Goal: Navigation & Orientation: Understand site structure

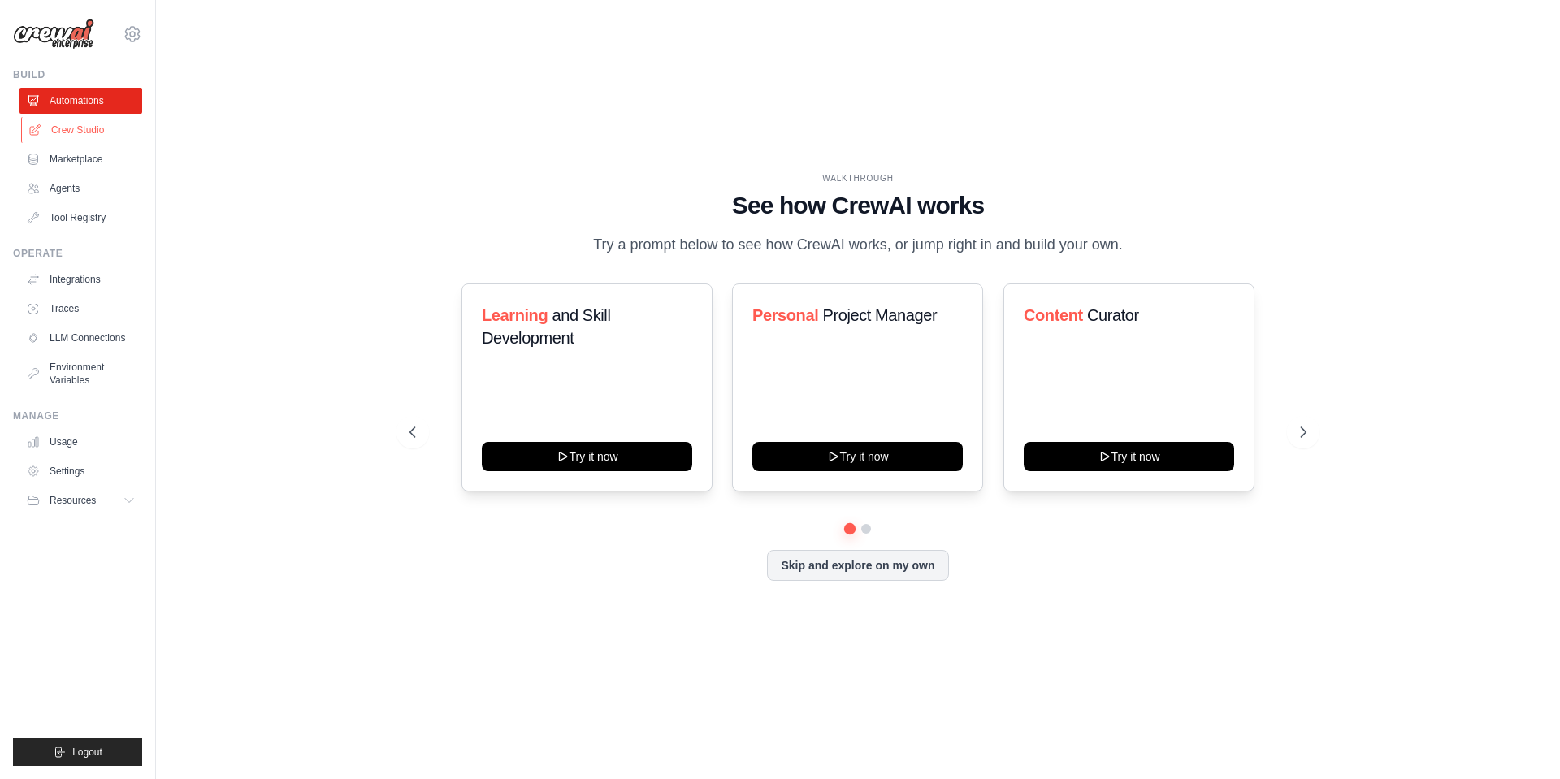
click at [108, 128] on link "Crew Studio" at bounding box center [82, 130] width 123 height 26
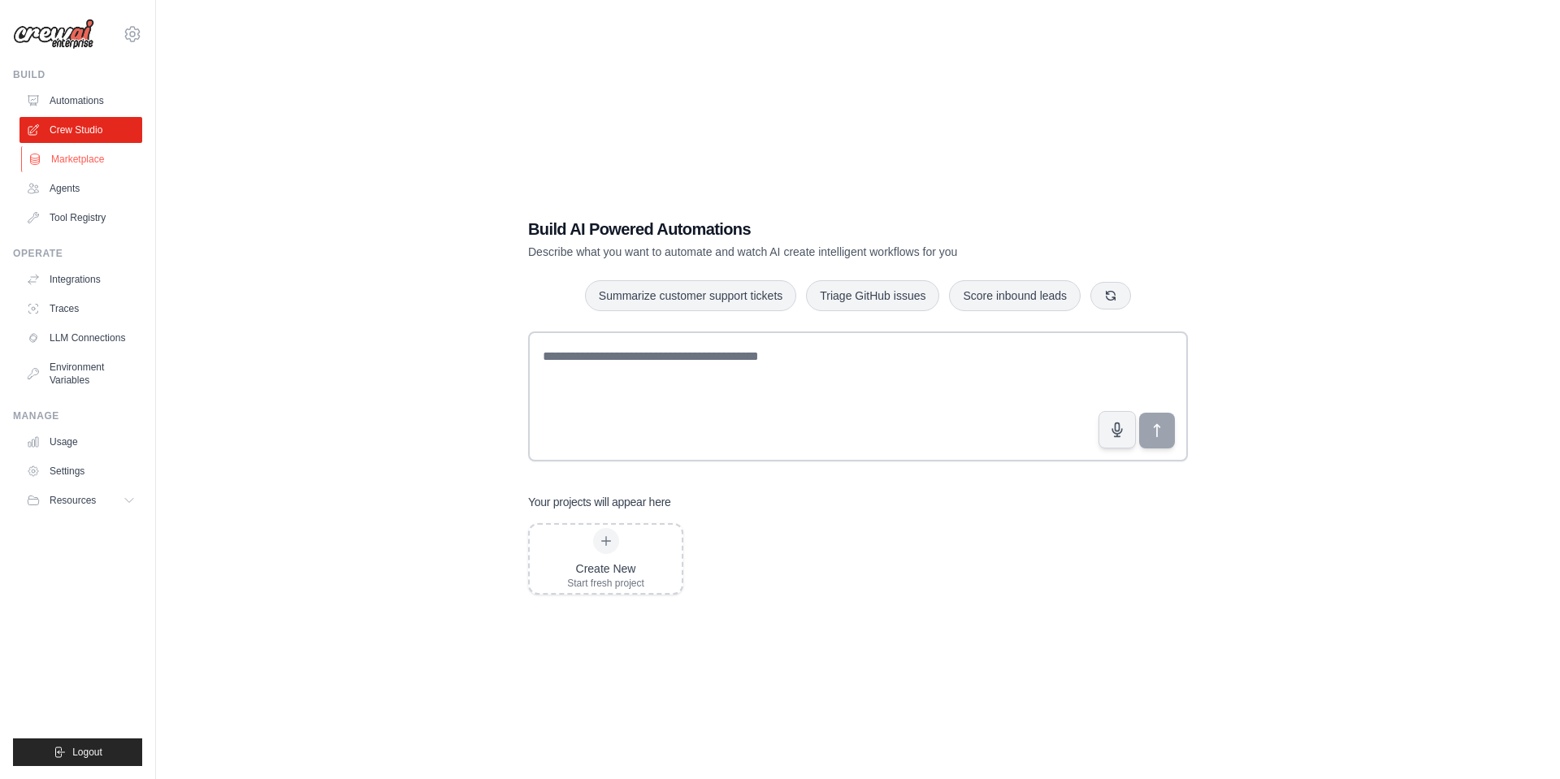
click at [114, 162] on link "Marketplace" at bounding box center [82, 159] width 123 height 26
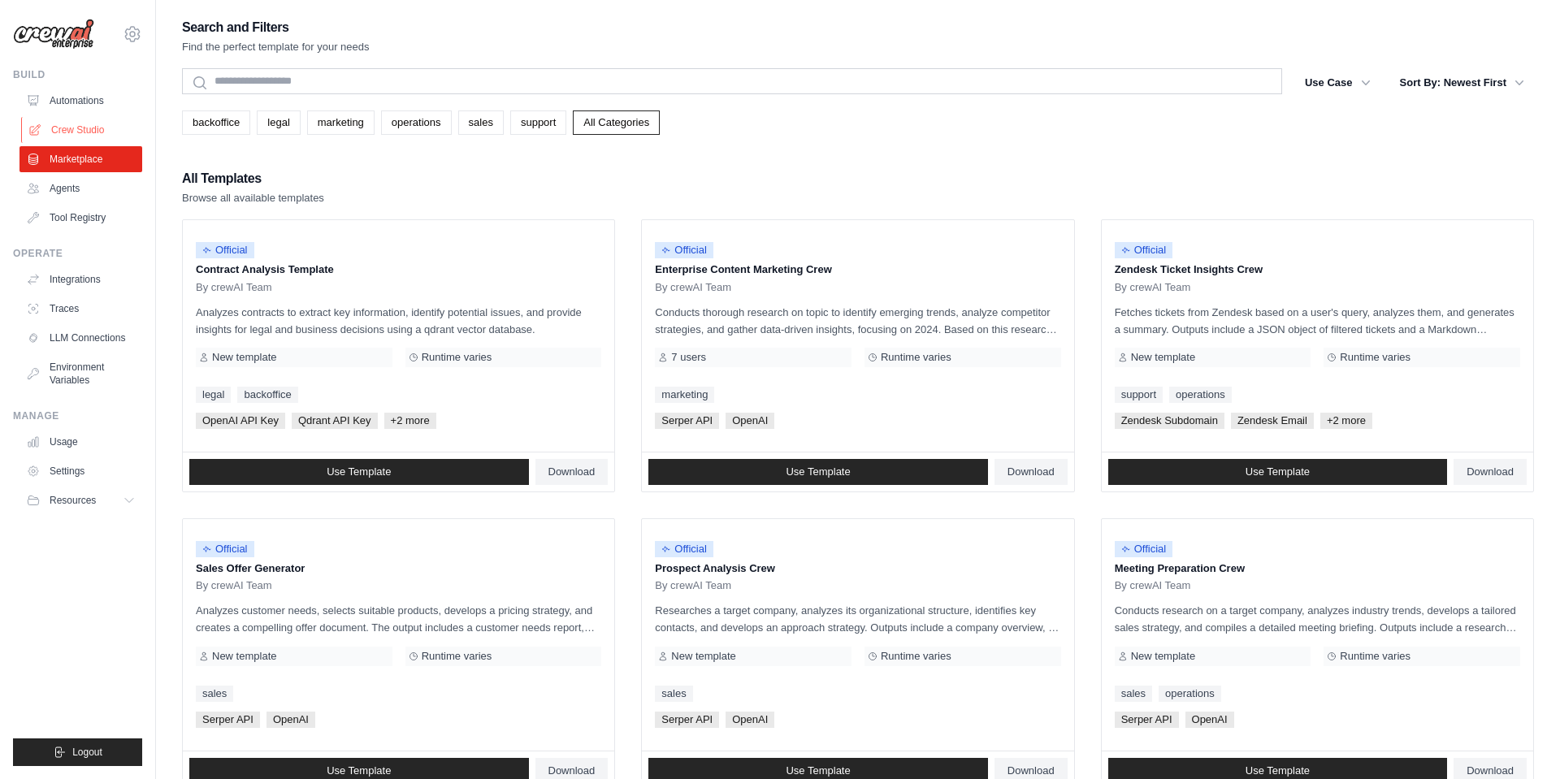
click at [107, 136] on link "Crew Studio" at bounding box center [82, 130] width 123 height 26
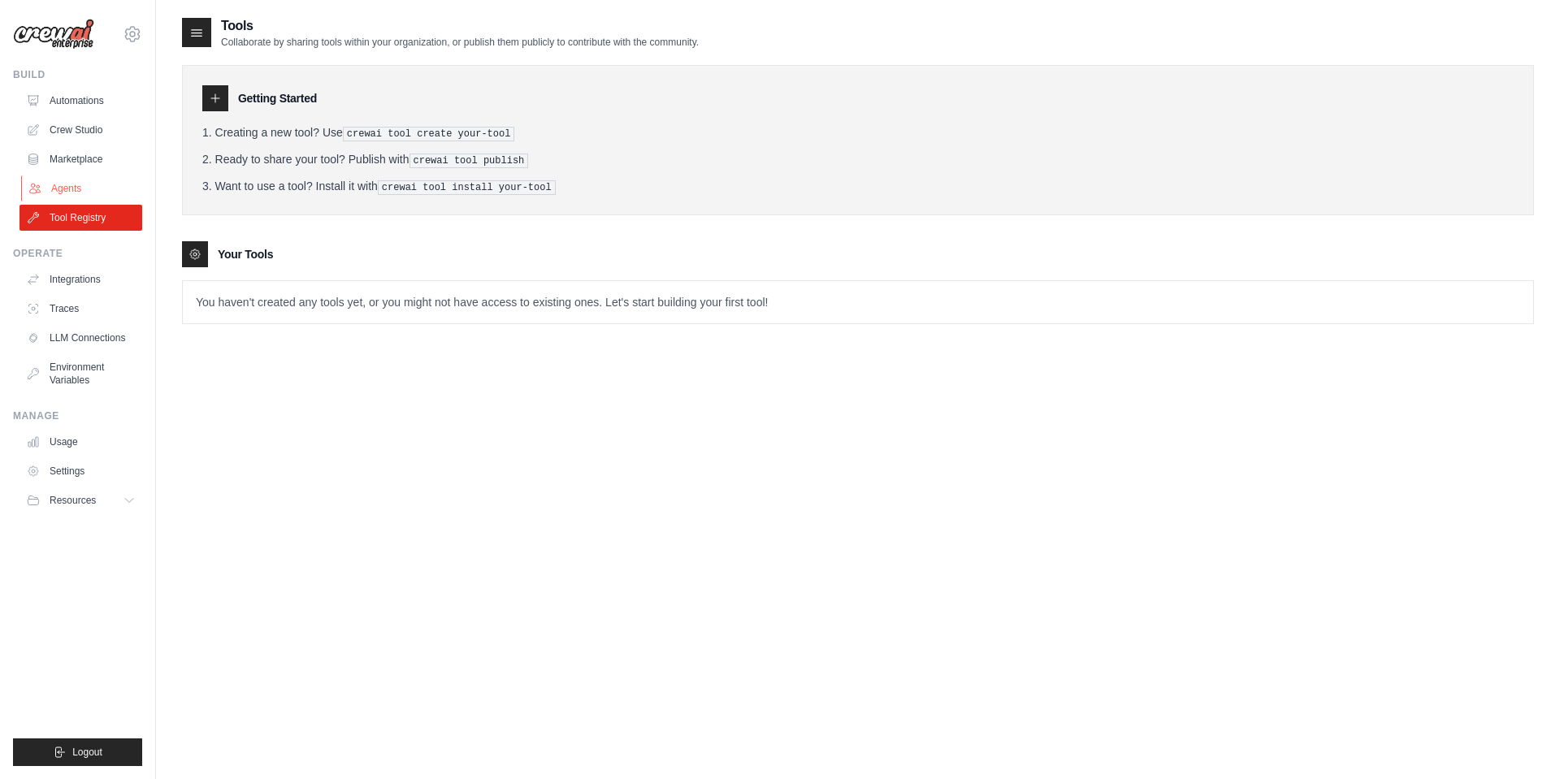
click at [91, 186] on link "Agents" at bounding box center [82, 188] width 123 height 26
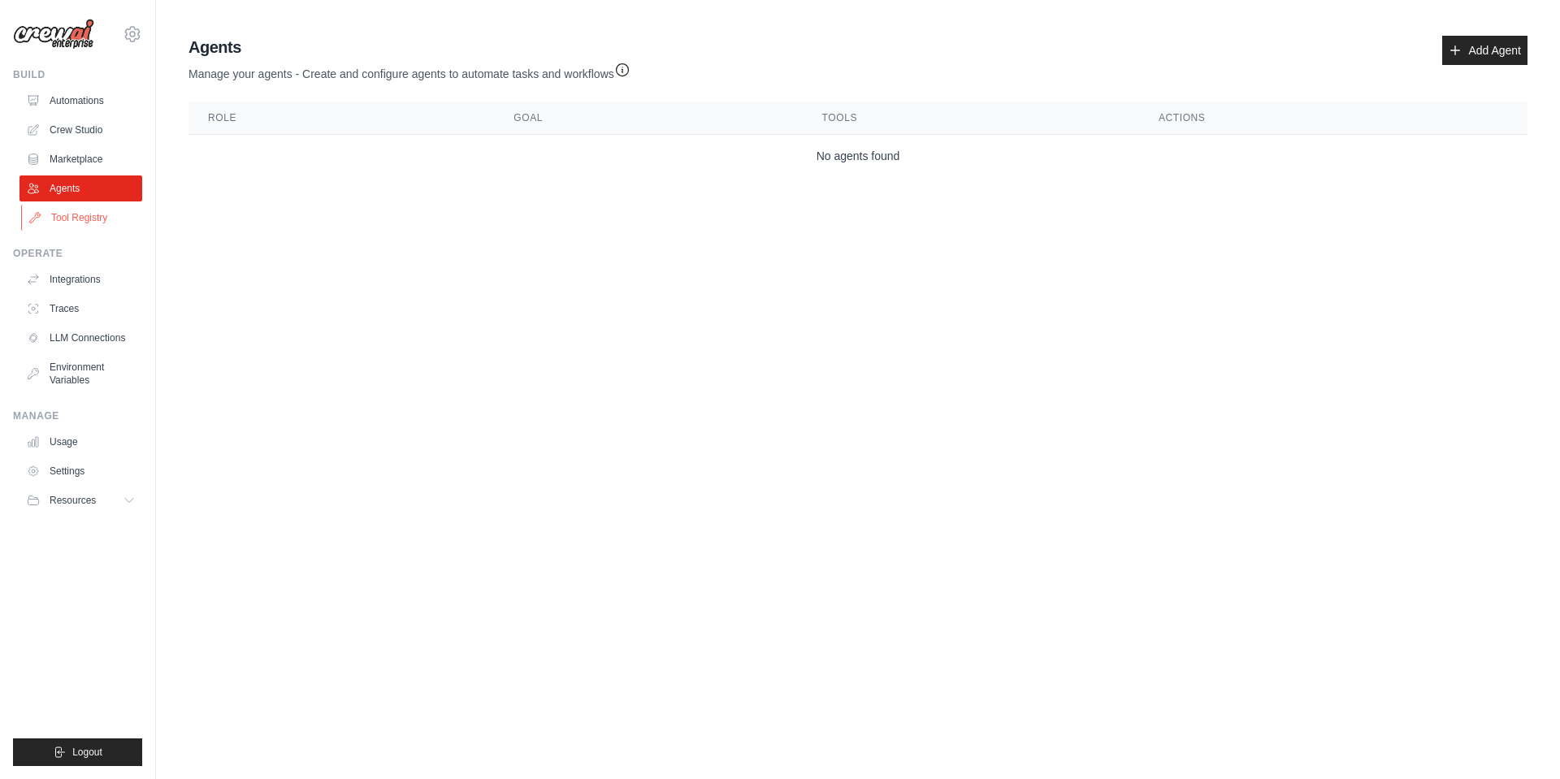
click at [90, 215] on link "Tool Registry" at bounding box center [82, 218] width 123 height 26
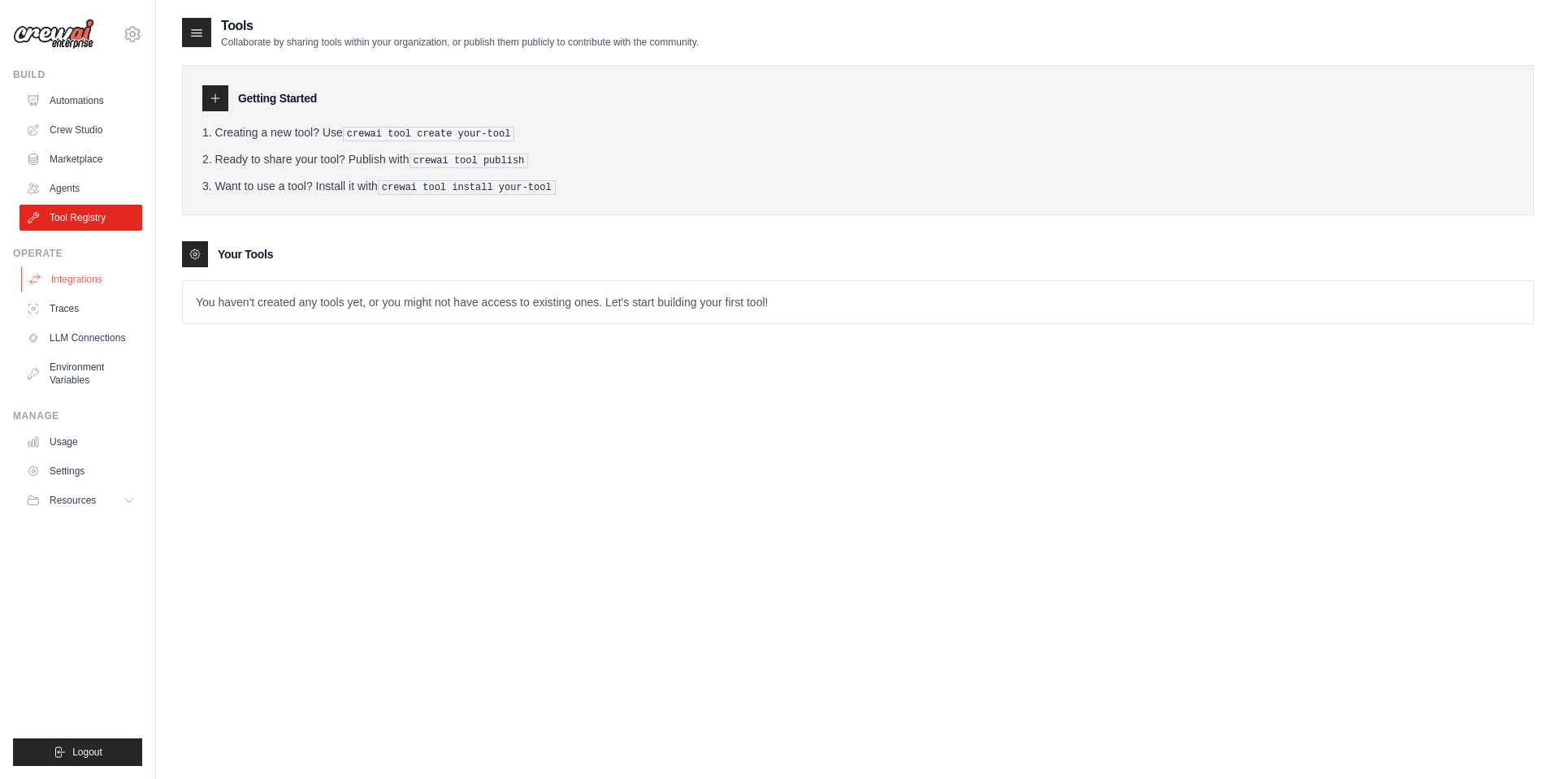
click at [97, 275] on link "Integrations" at bounding box center [82, 279] width 123 height 26
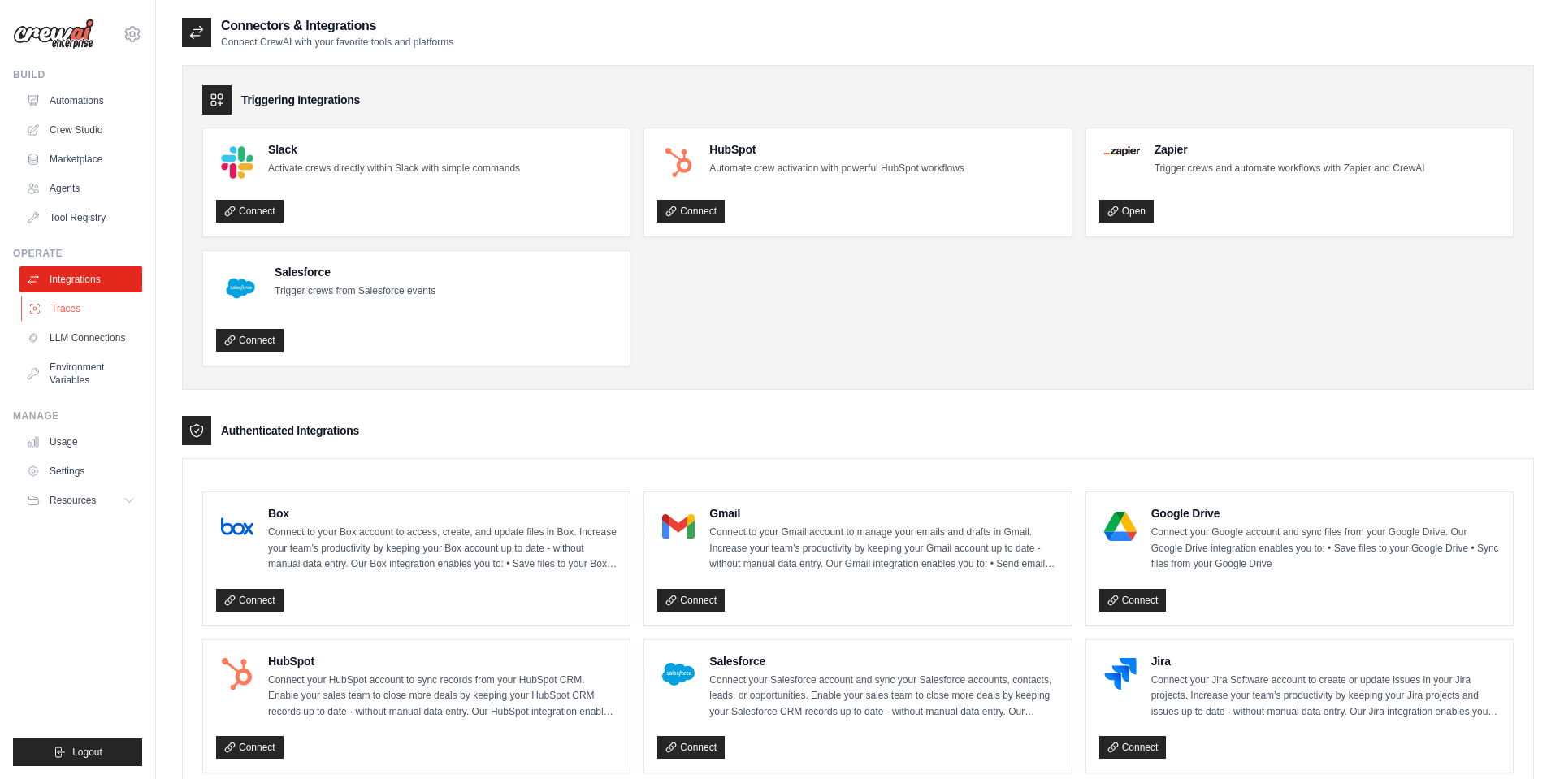
click at [102, 312] on link "Traces" at bounding box center [82, 309] width 123 height 26
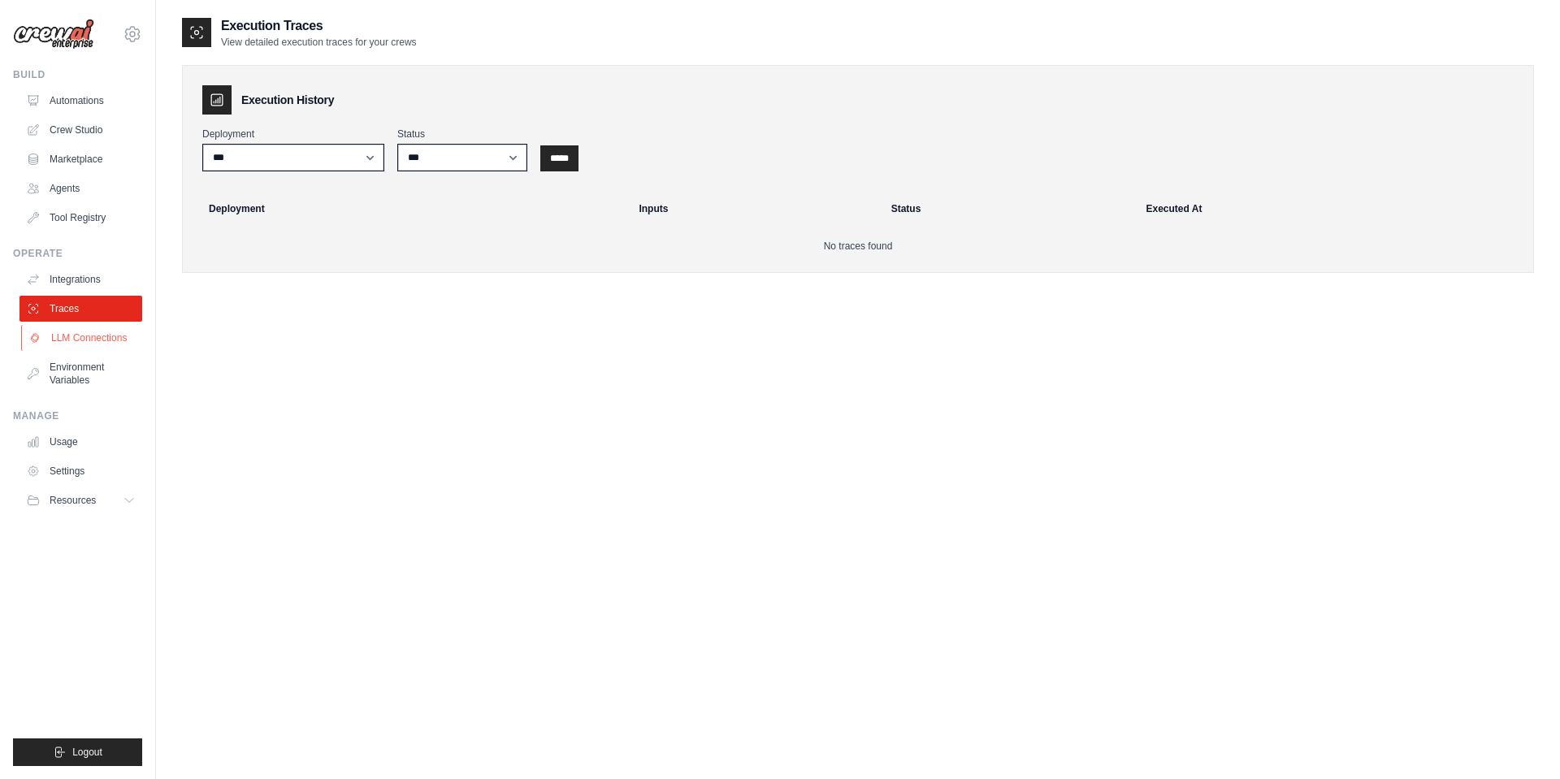
click at [106, 349] on link "LLM Connections" at bounding box center [82, 338] width 123 height 26
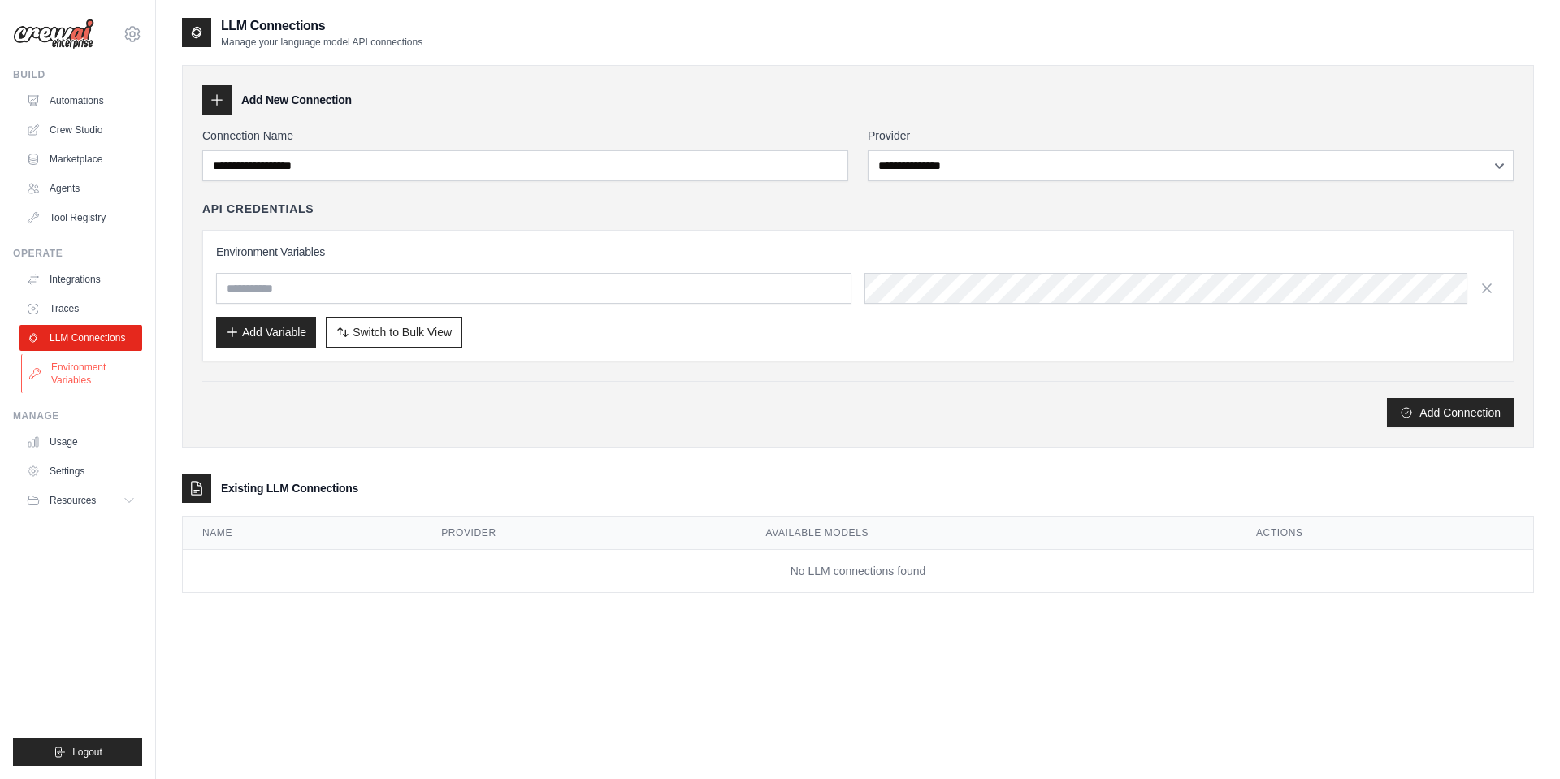
click at [97, 384] on link "Environment Variables" at bounding box center [82, 373] width 123 height 39
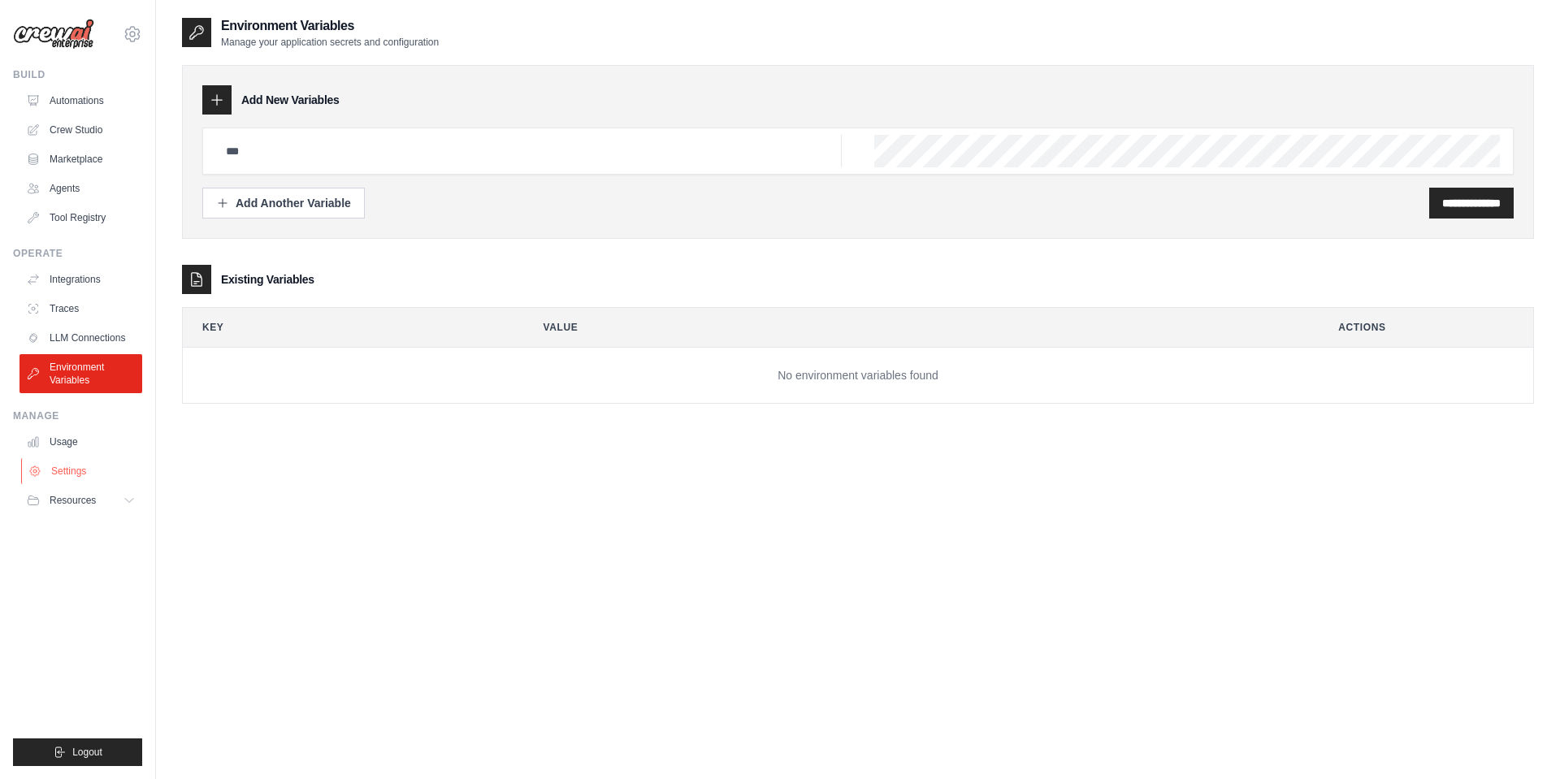
click at [96, 458] on link "Settings" at bounding box center [82, 471] width 123 height 26
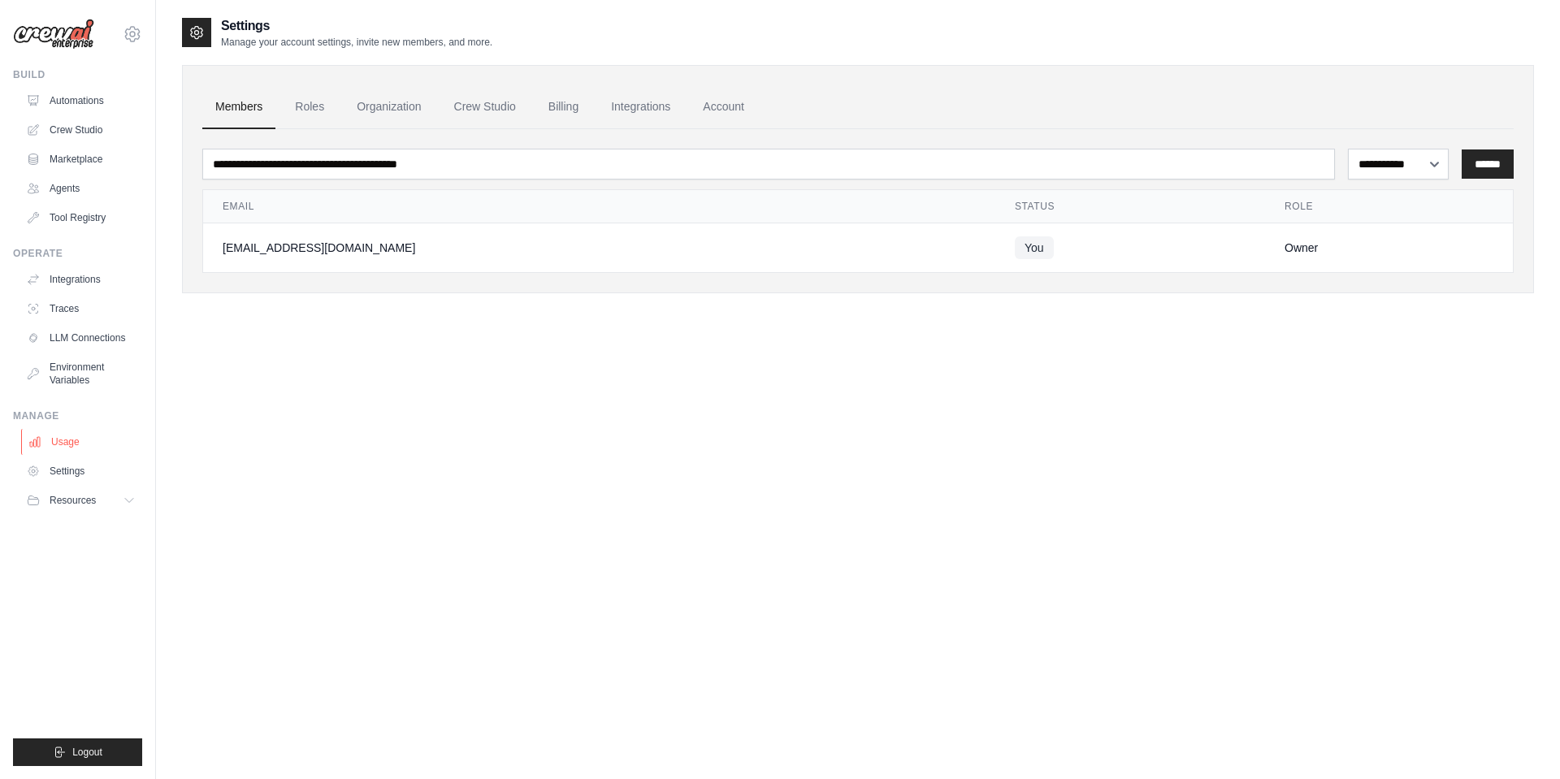
click at [91, 444] on link "Usage" at bounding box center [82, 442] width 123 height 26
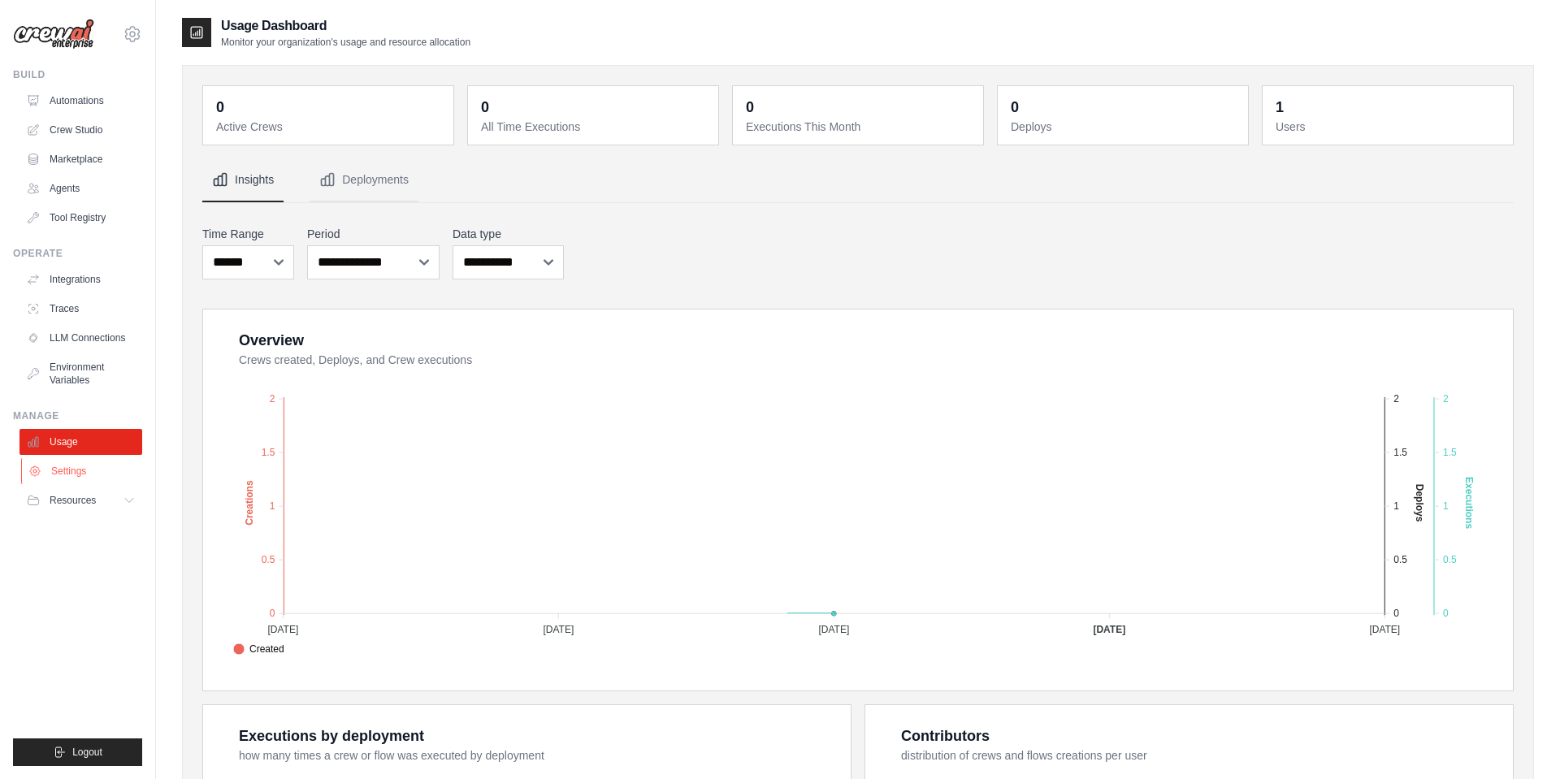
click at [93, 466] on link "Settings" at bounding box center [82, 471] width 123 height 26
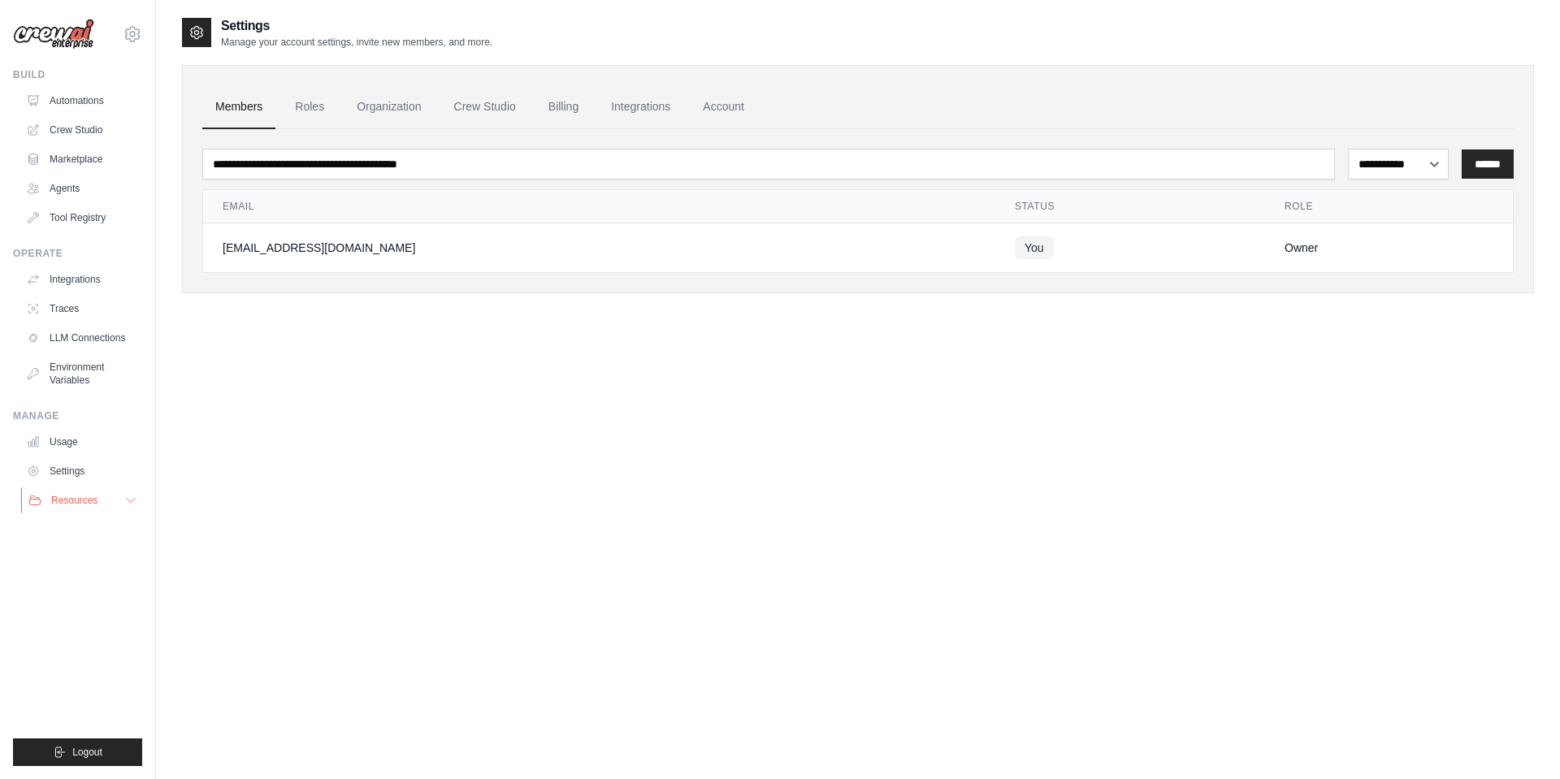
click at [93, 504] on span "Resources" at bounding box center [74, 500] width 46 height 13
click at [93, 557] on link "GitHub" at bounding box center [87, 554] width 113 height 23
click at [106, 105] on link "Automations" at bounding box center [82, 101] width 123 height 26
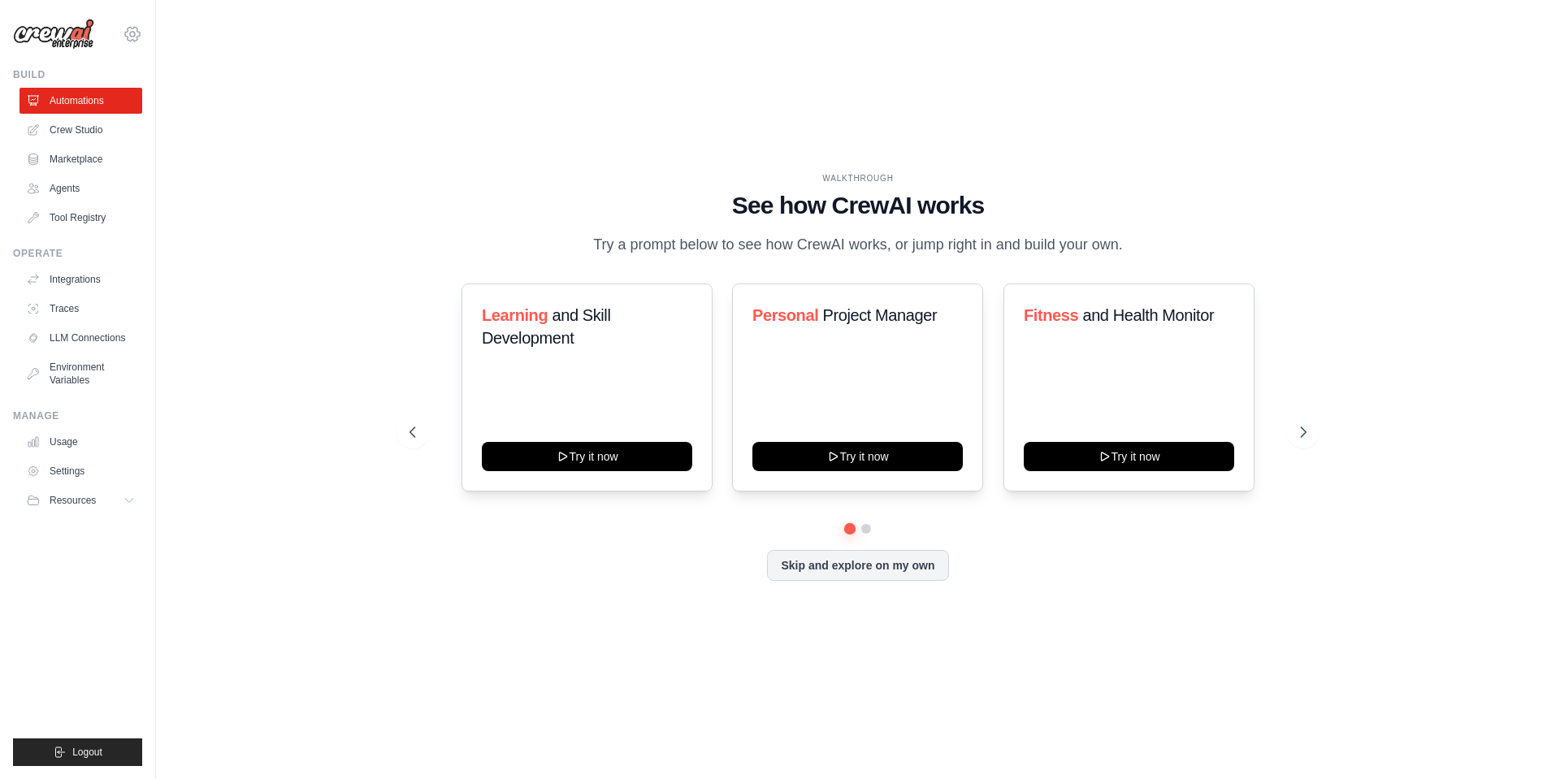
click at [136, 28] on icon at bounding box center [132, 34] width 15 height 14
click at [134, 112] on link "Settings" at bounding box center [132, 109] width 143 height 29
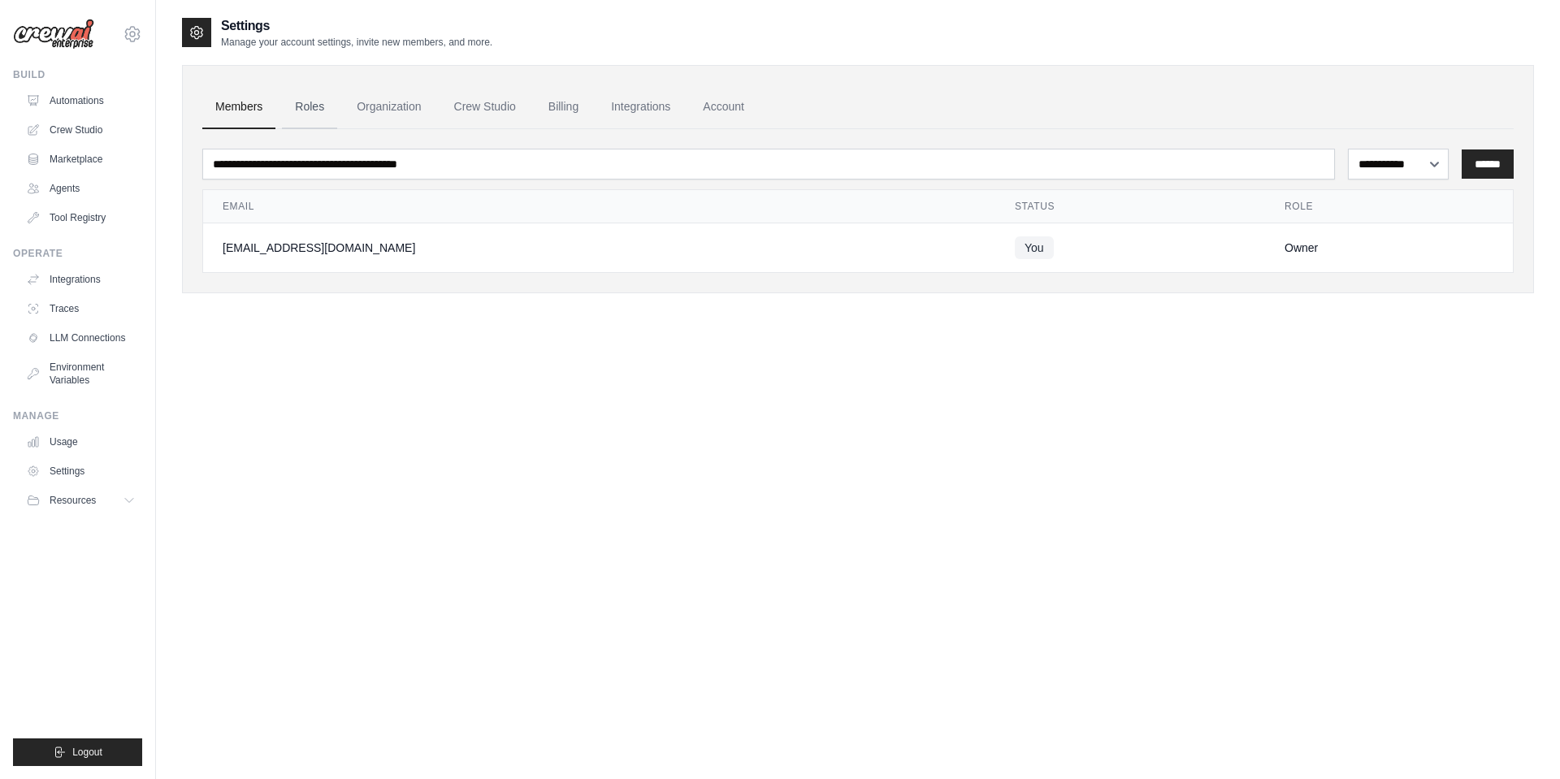
click at [310, 95] on link "Roles" at bounding box center [309, 107] width 55 height 44
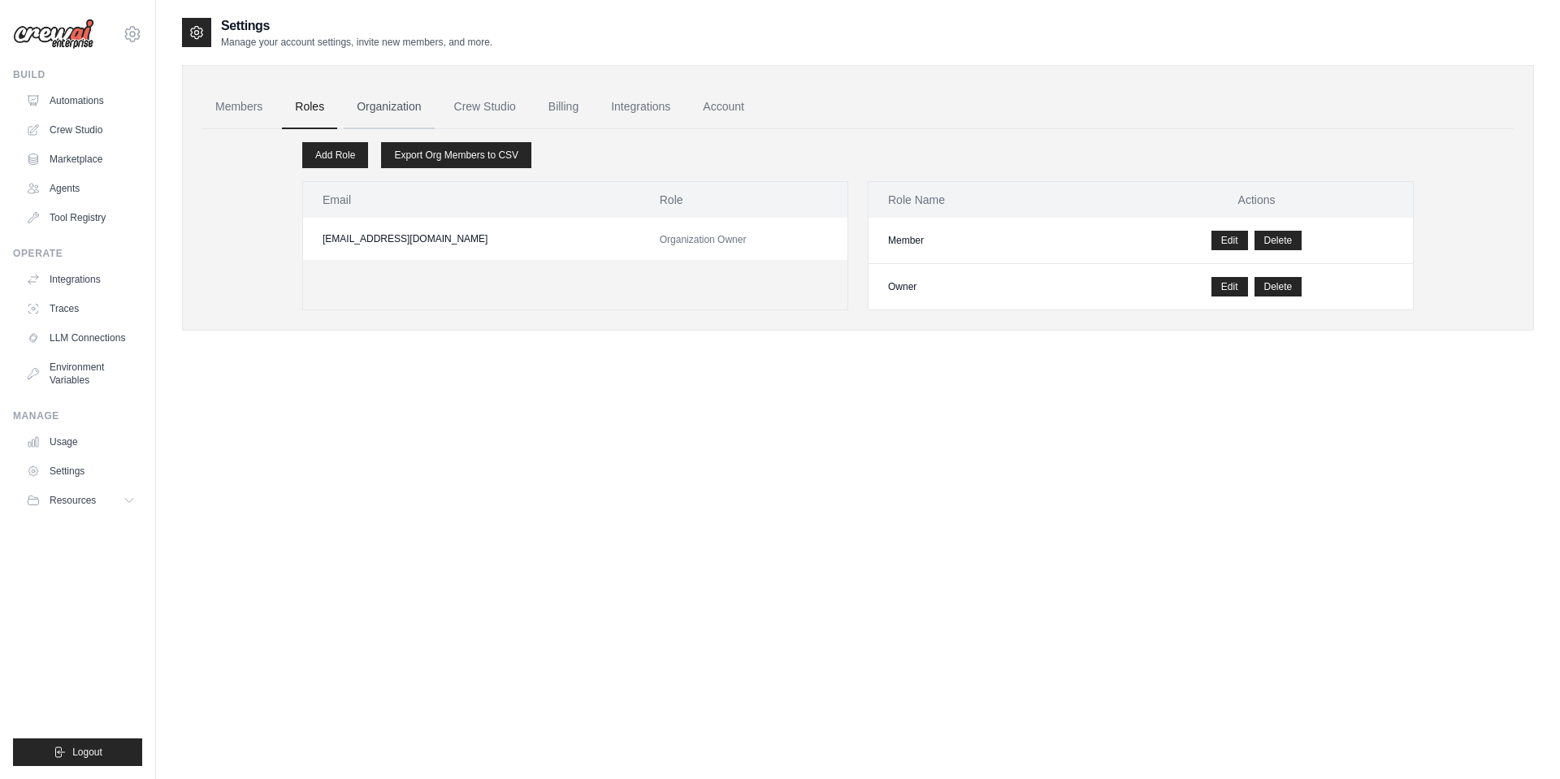
click at [379, 113] on link "Organization" at bounding box center [389, 107] width 90 height 44
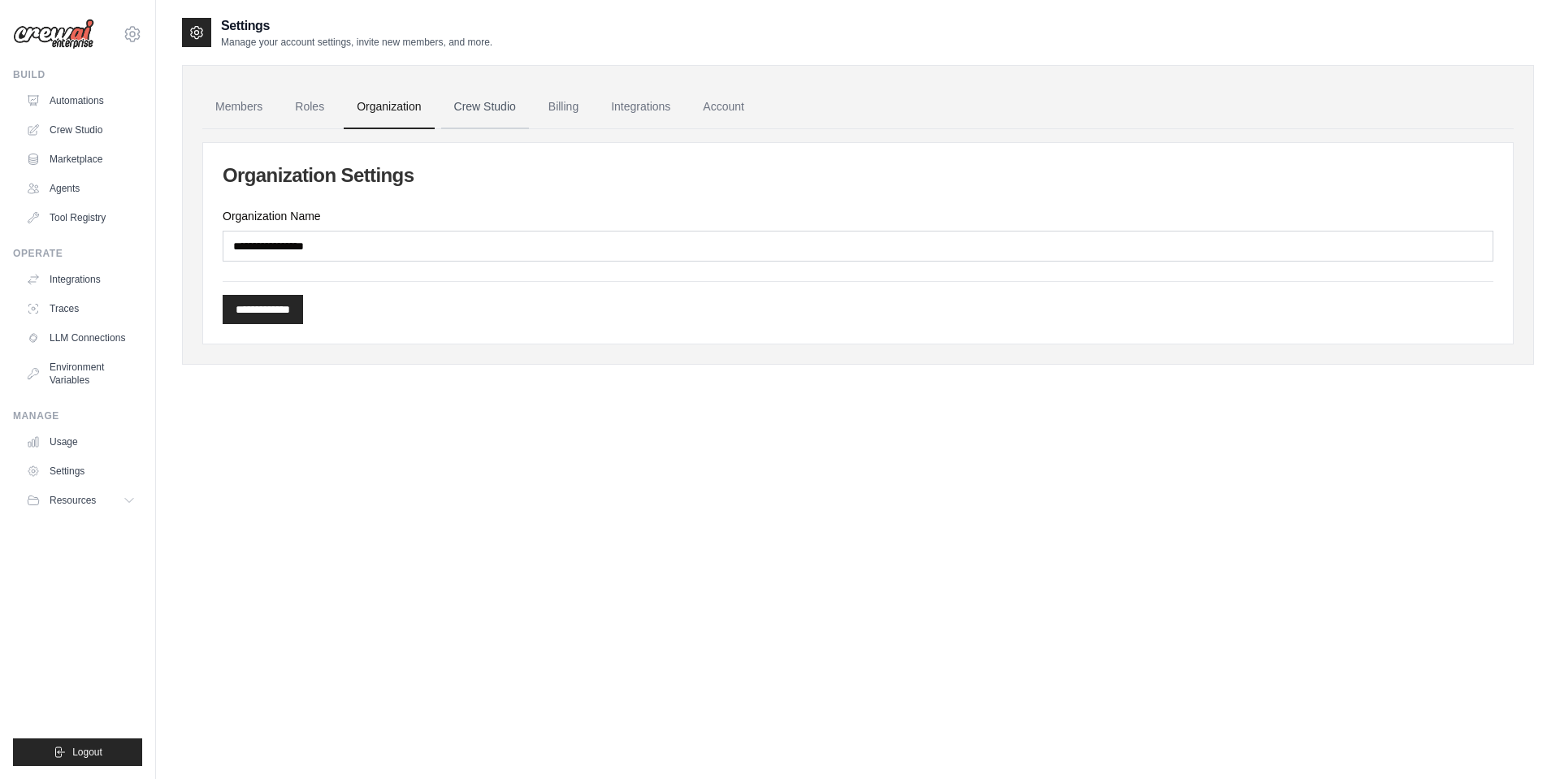
click at [473, 105] on link "Crew Studio" at bounding box center [485, 107] width 88 height 44
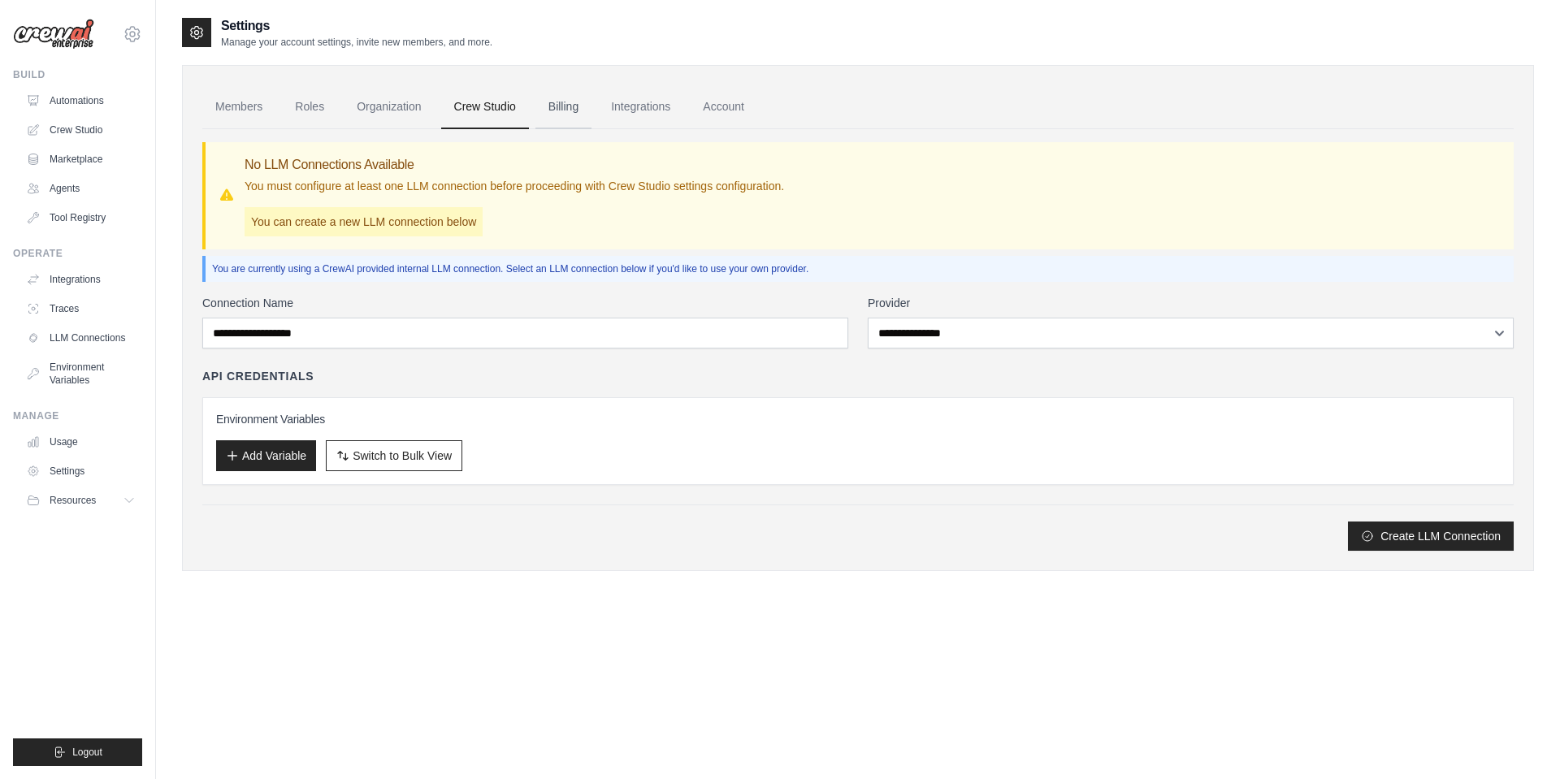
click at [561, 99] on link "Billing" at bounding box center [563, 107] width 56 height 44
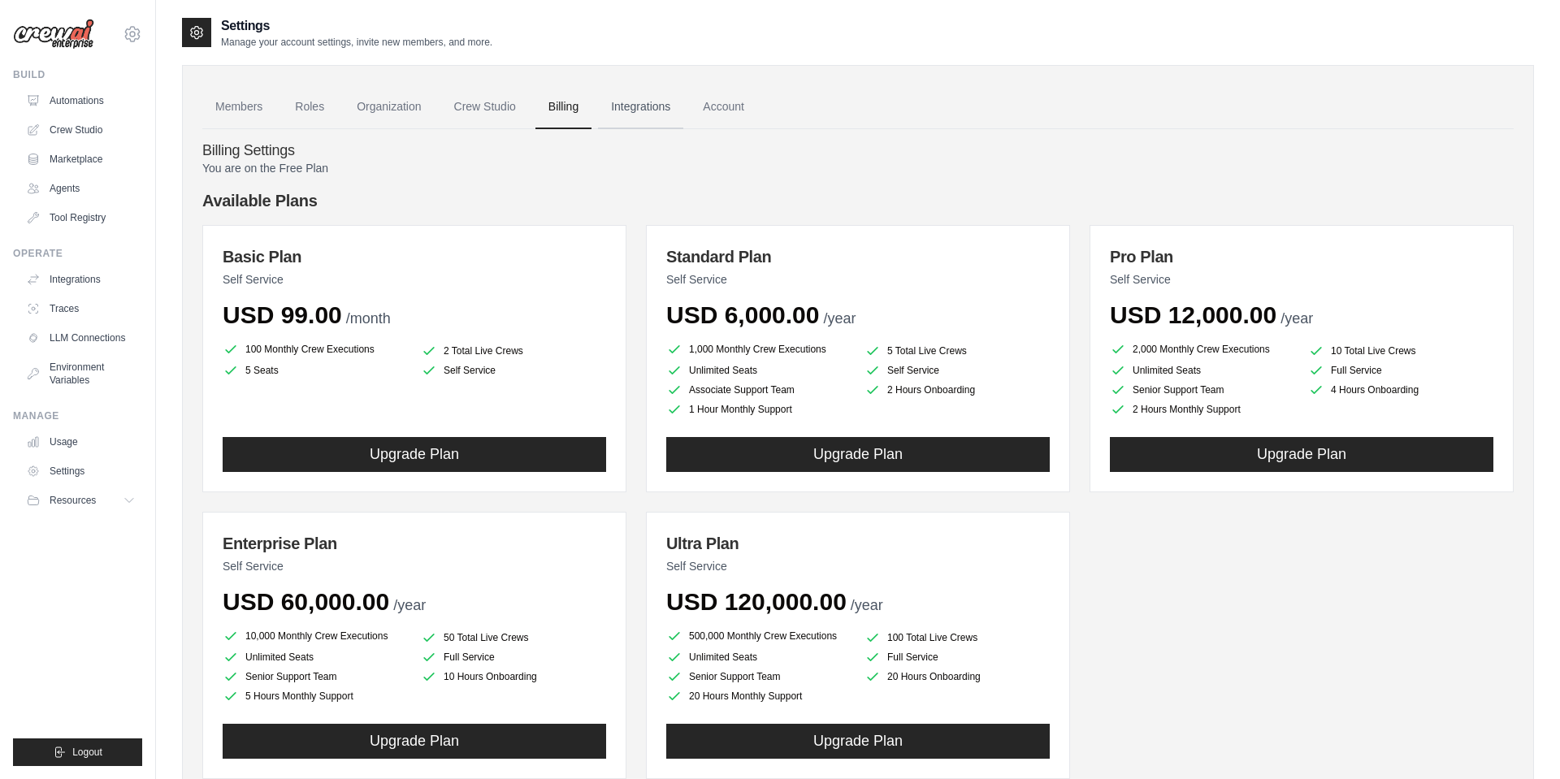
click at [640, 104] on link "Integrations" at bounding box center [640, 107] width 85 height 44
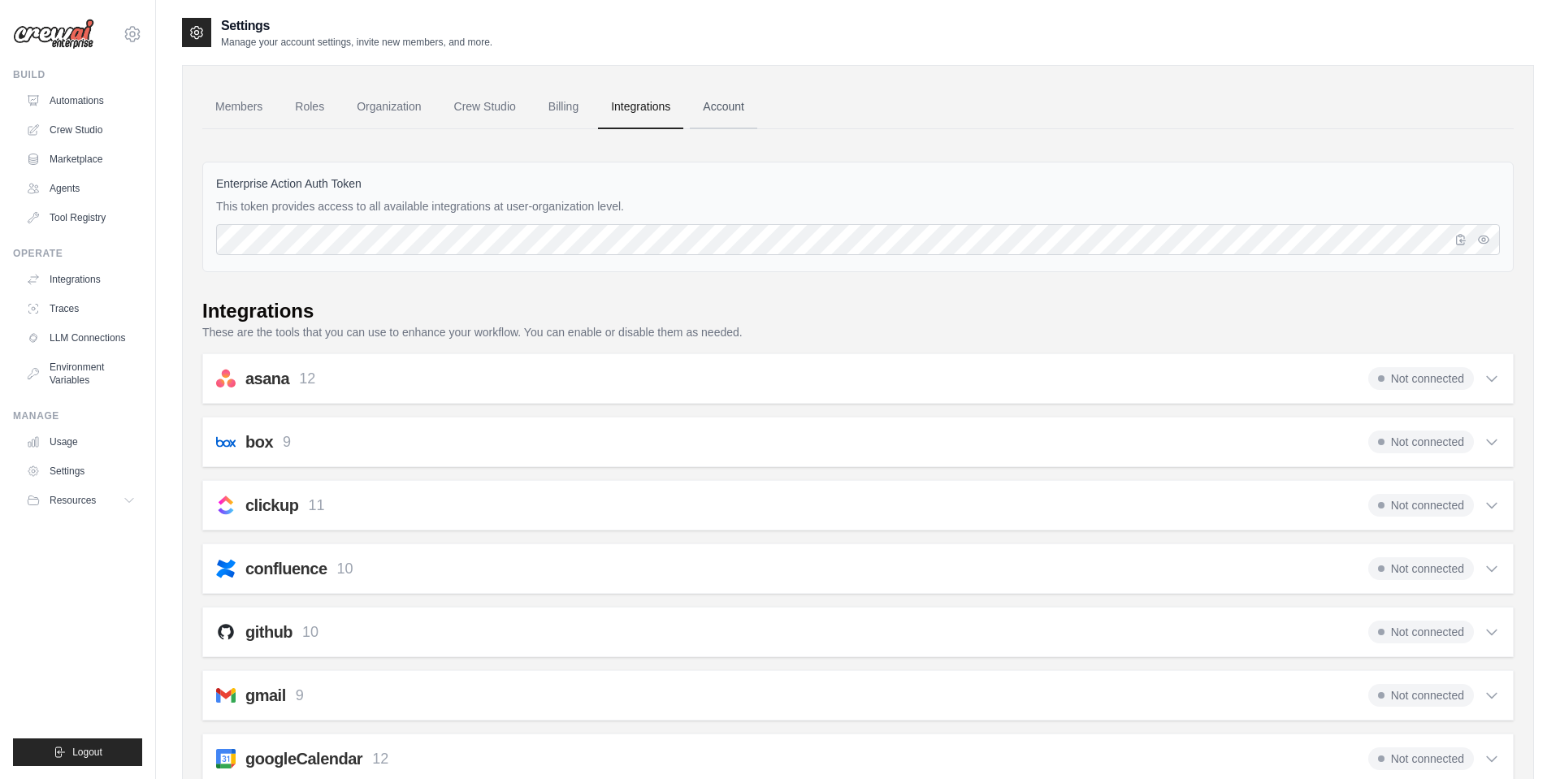
click at [728, 102] on link "Account" at bounding box center [723, 107] width 67 height 44
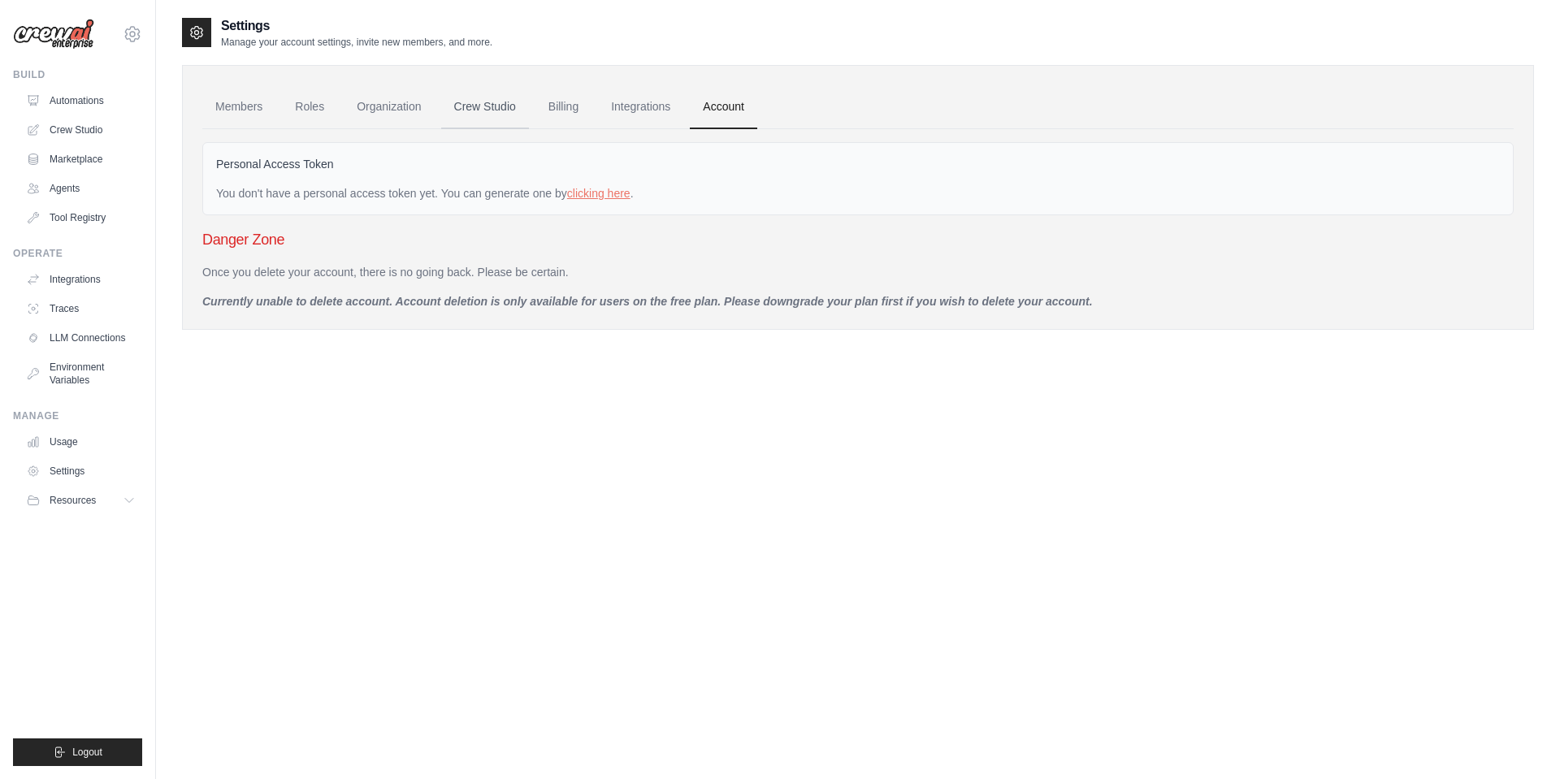
click at [468, 101] on link "Crew Studio" at bounding box center [485, 107] width 88 height 44
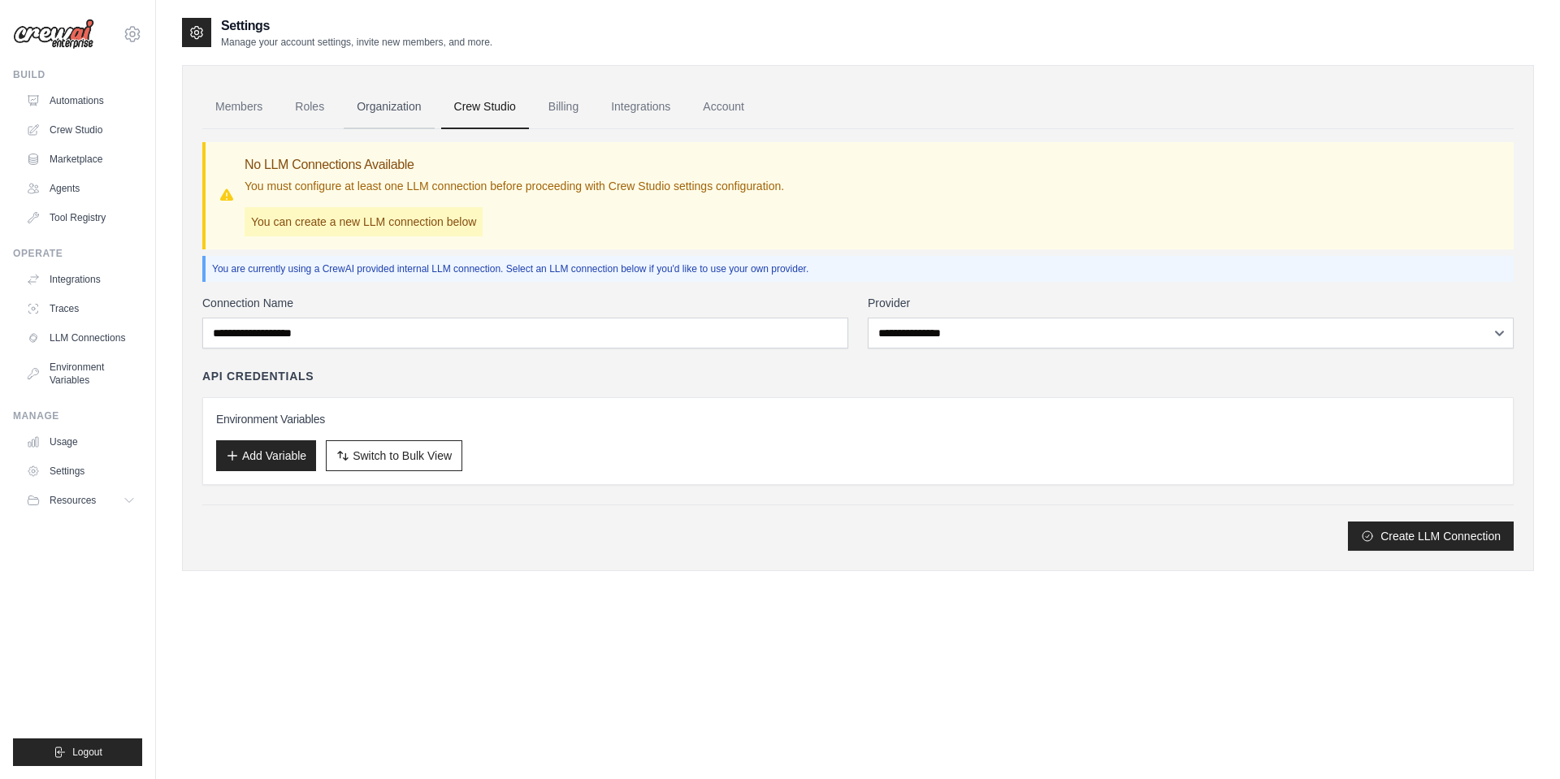
click at [384, 101] on link "Organization" at bounding box center [389, 107] width 90 height 44
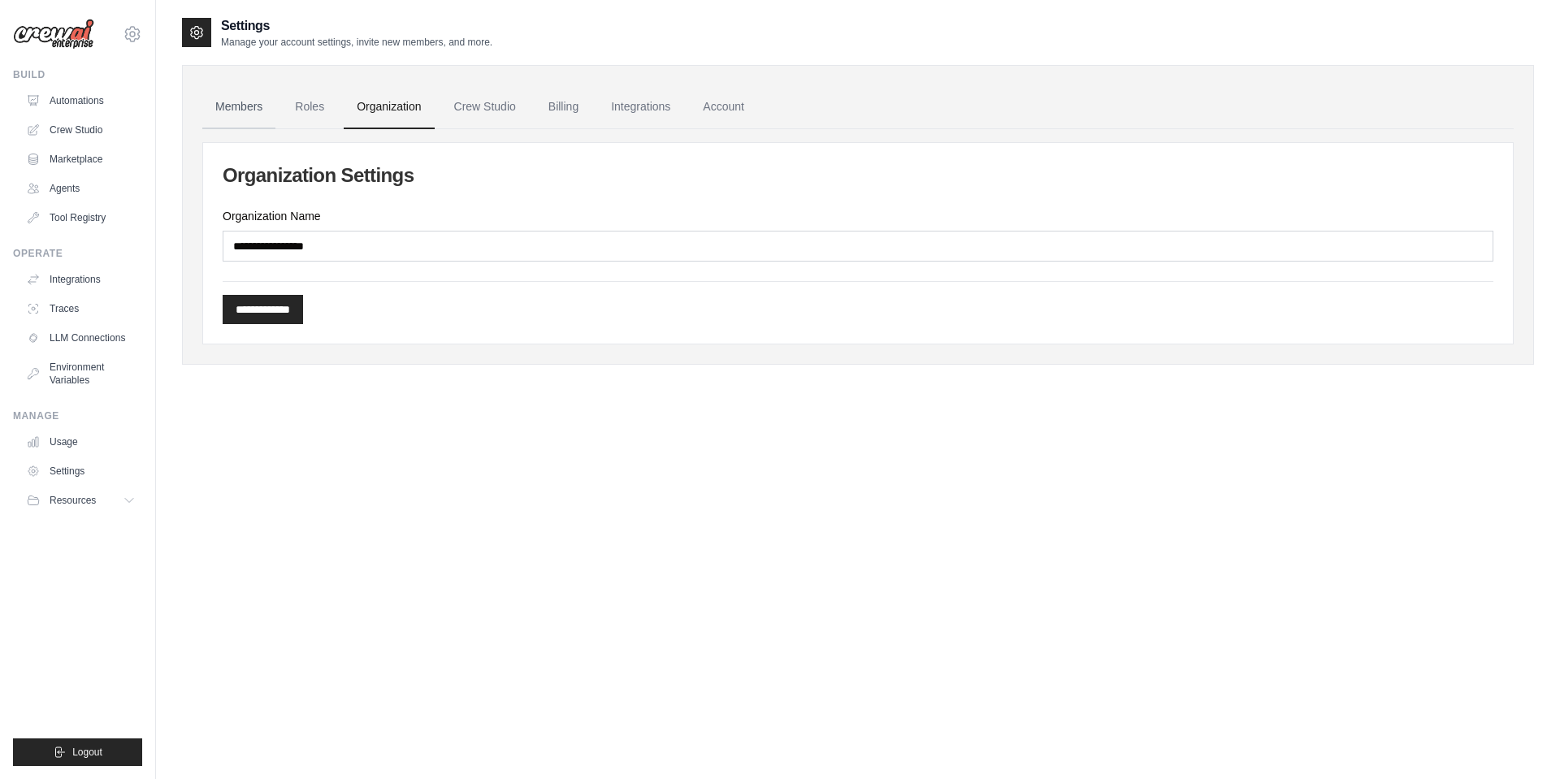
click at [272, 105] on link "Members" at bounding box center [238, 107] width 73 height 44
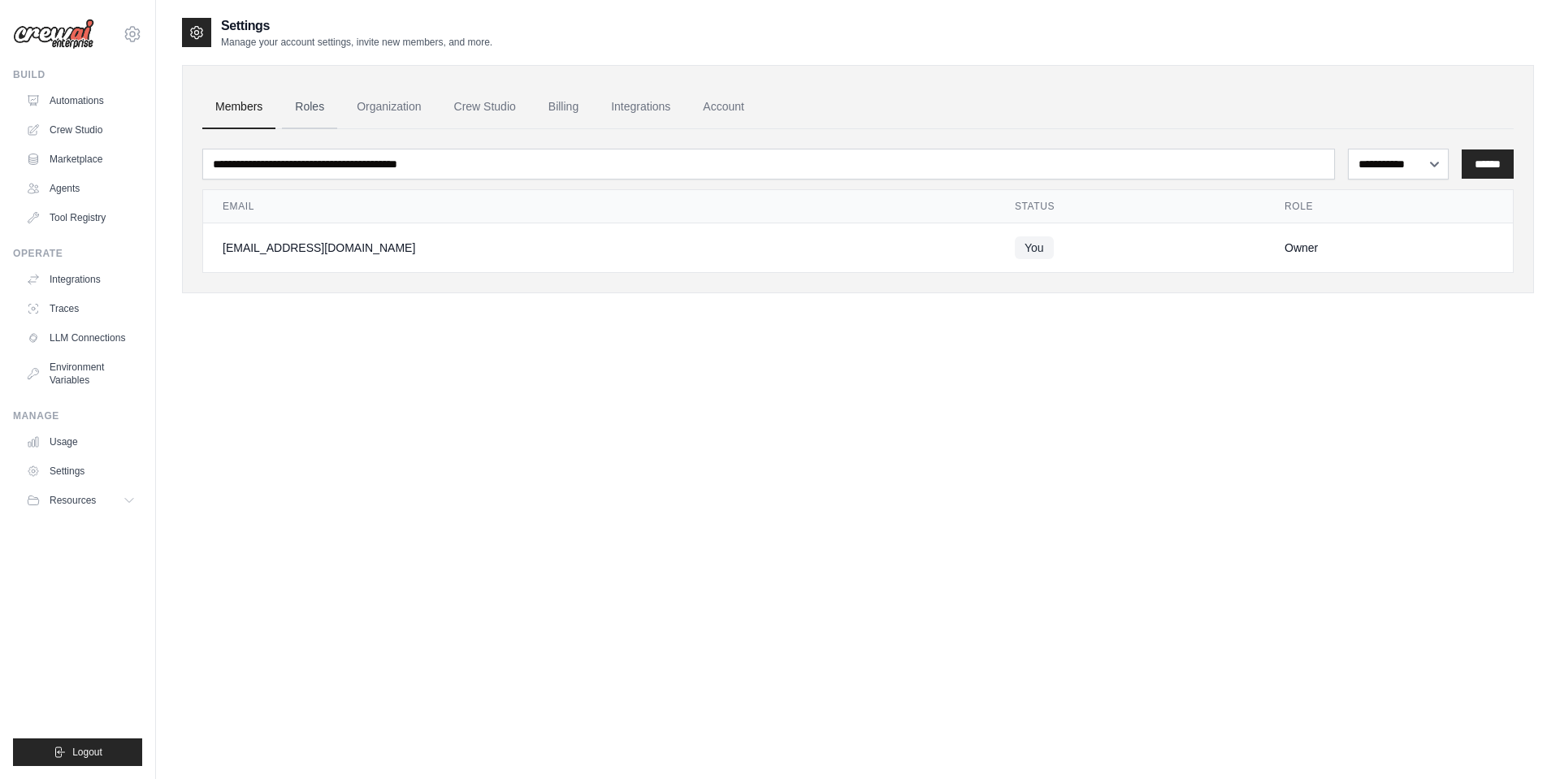
click at [305, 105] on link "Roles" at bounding box center [309, 107] width 55 height 44
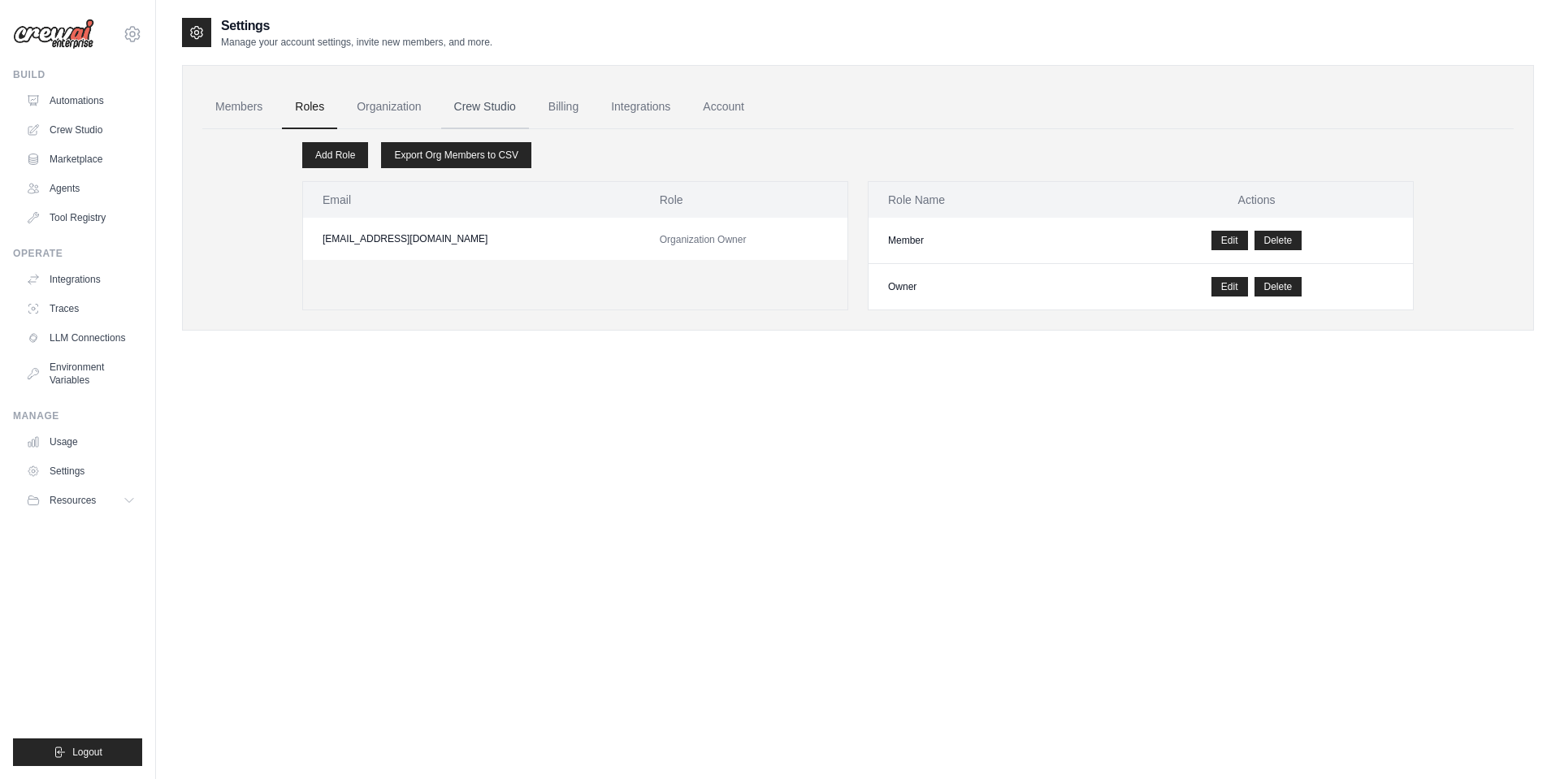
click at [479, 106] on link "Crew Studio" at bounding box center [485, 107] width 88 height 44
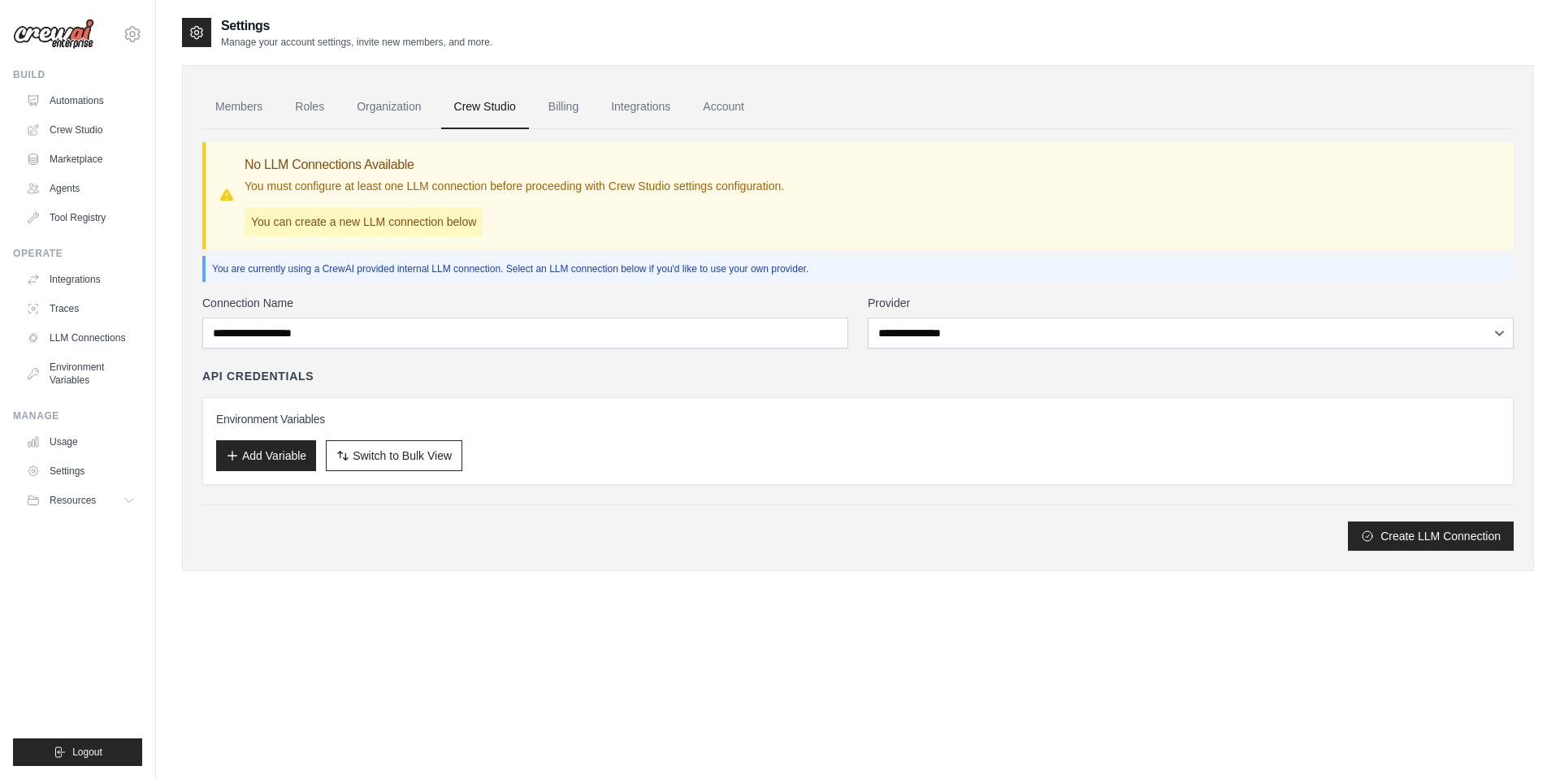
click at [583, 106] on link "Billing" at bounding box center [563, 107] width 56 height 44
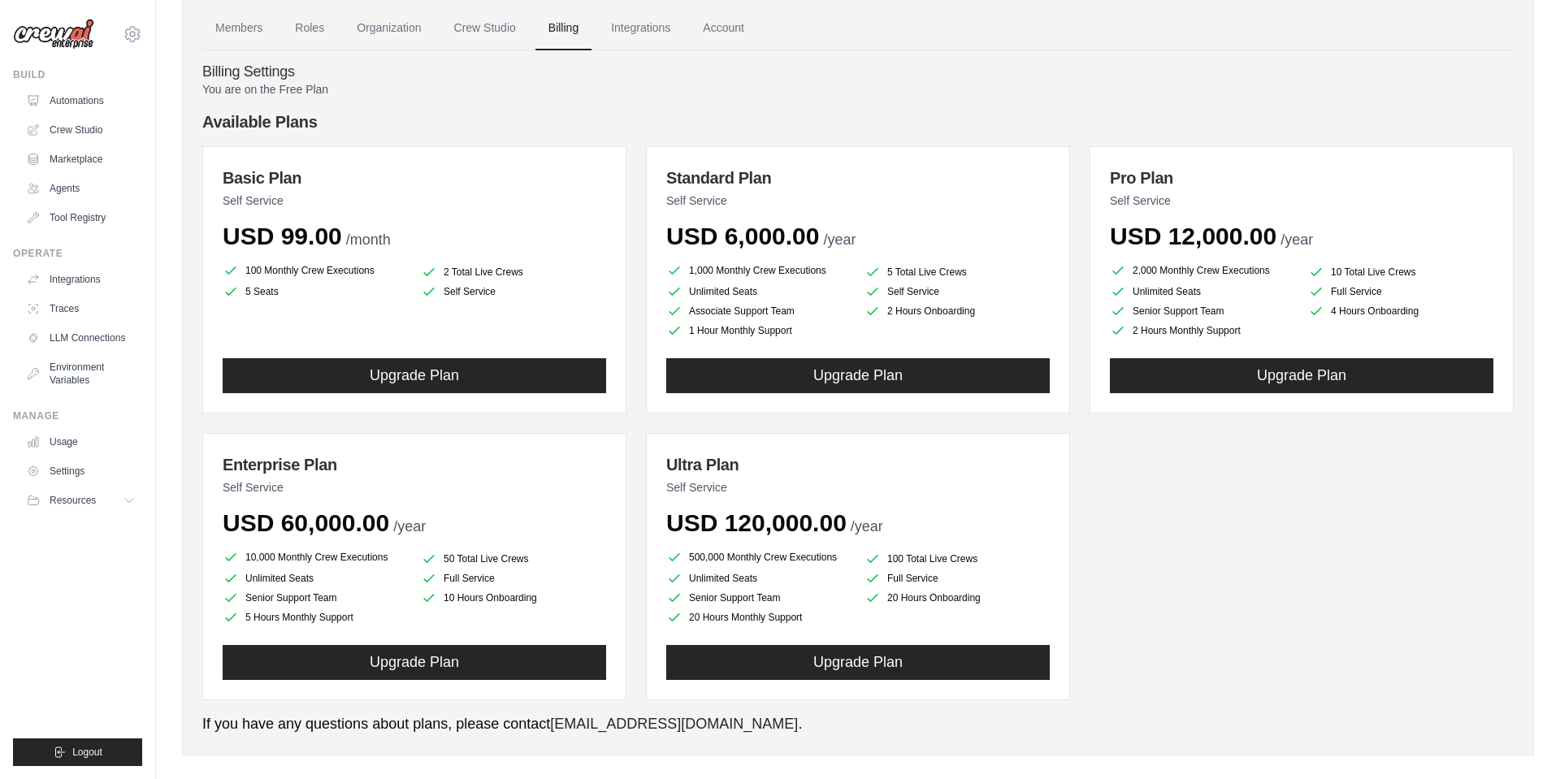
scroll to position [97, 0]
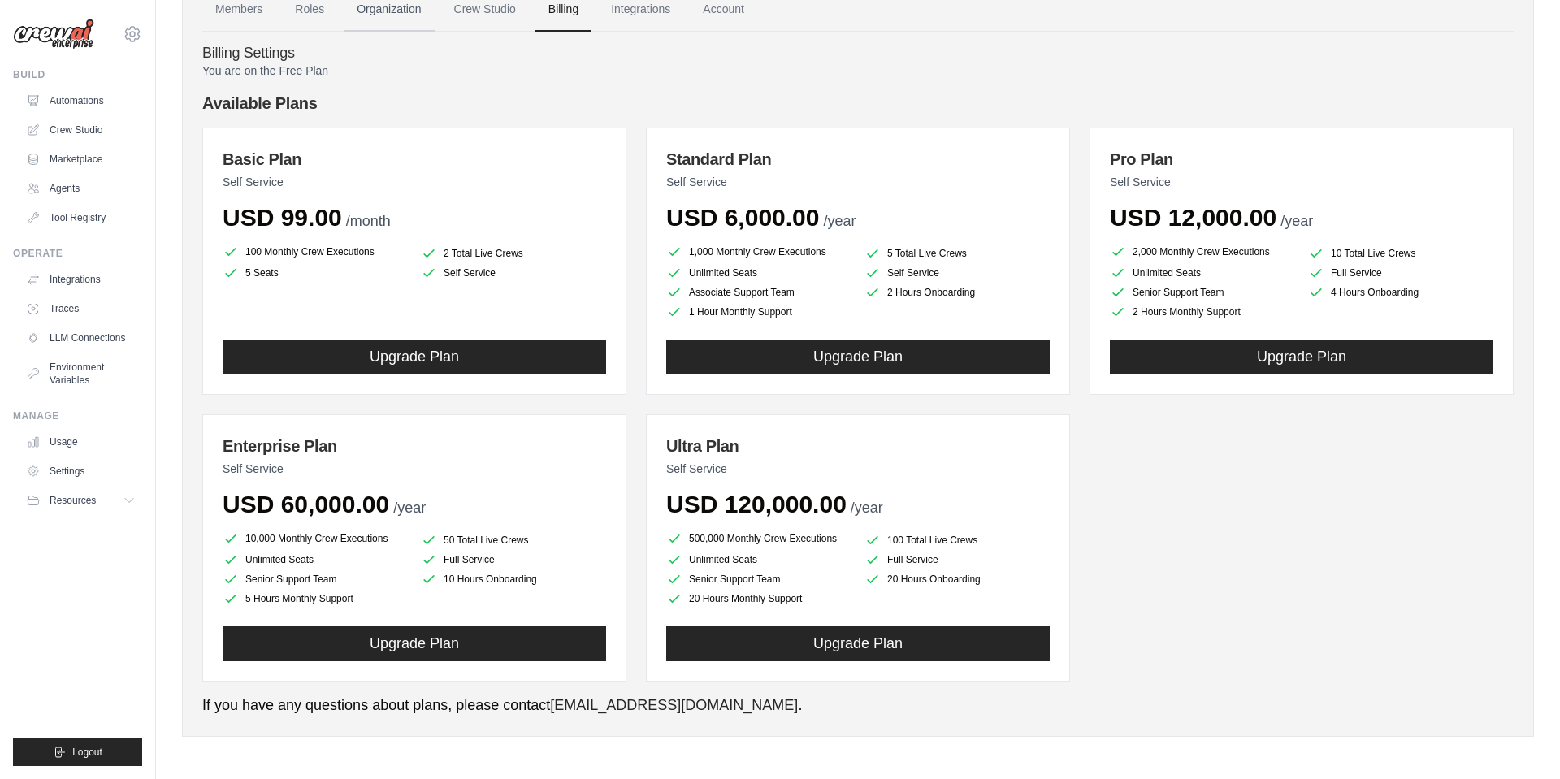
click at [386, 9] on link "Organization" at bounding box center [389, 10] width 90 height 44
